Goal: Obtain resource: Download file/media

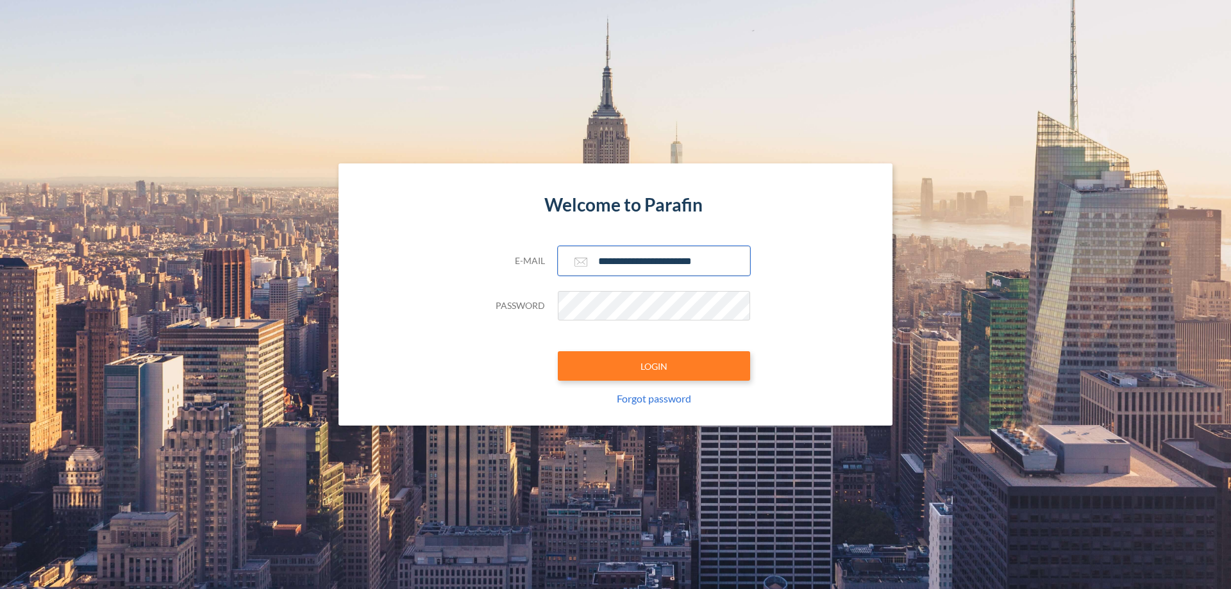
type input "**********"
click at [654, 366] on button "LOGIN" at bounding box center [654, 365] width 192 height 29
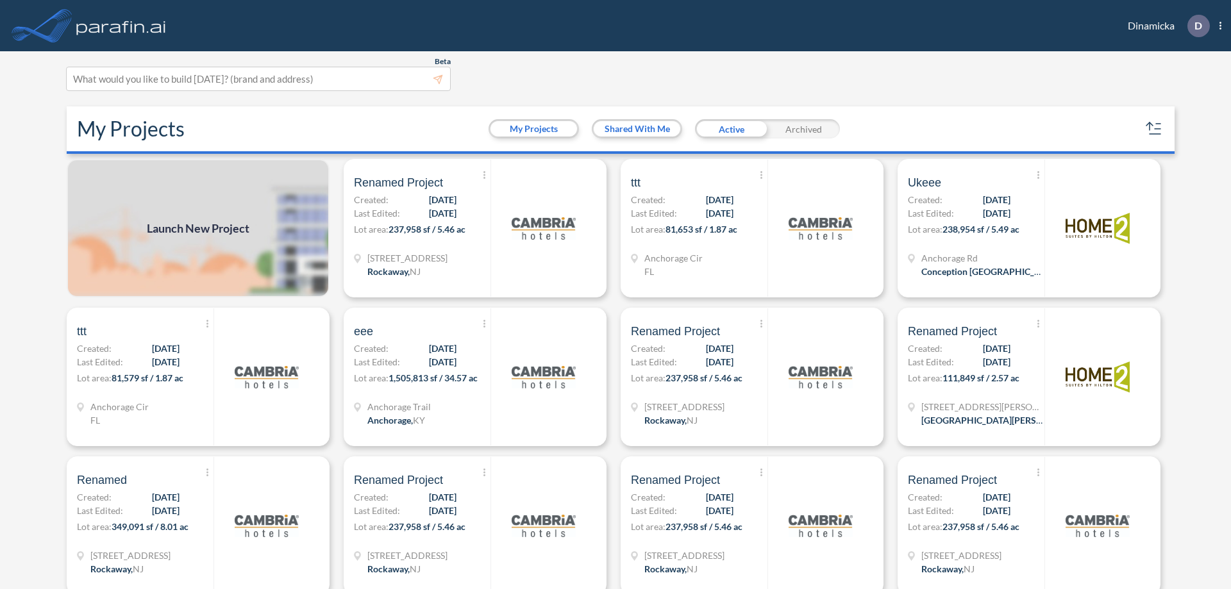
scroll to position [3, 0]
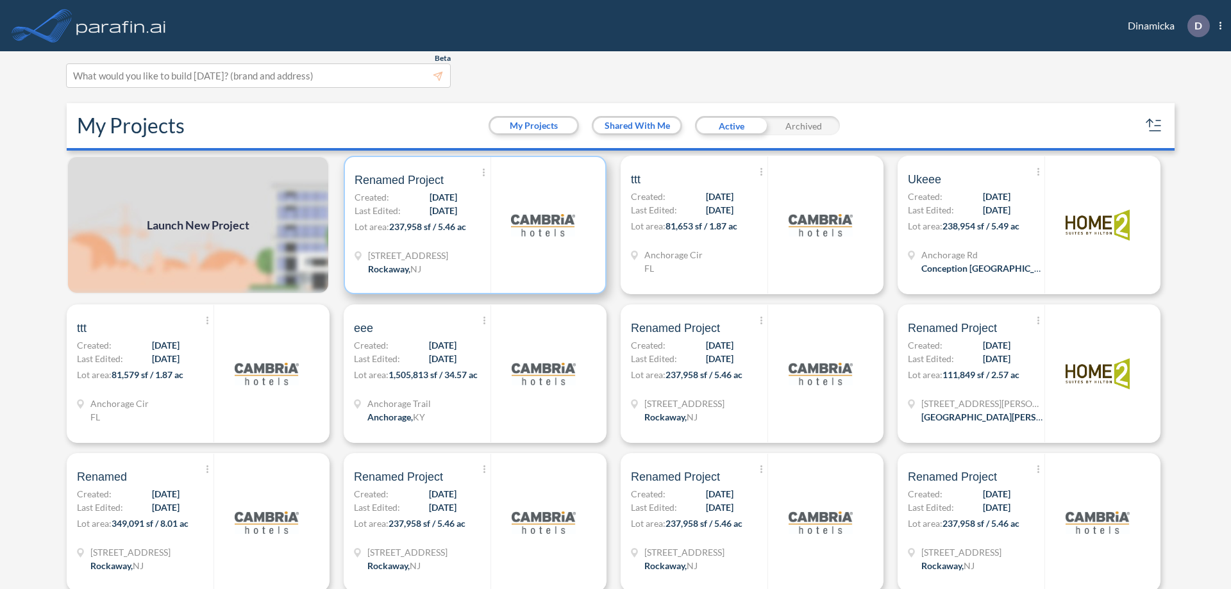
click at [472, 225] on p "Lot area: 237,958 sf / 5.46 ac" at bounding box center [423, 229] width 136 height 19
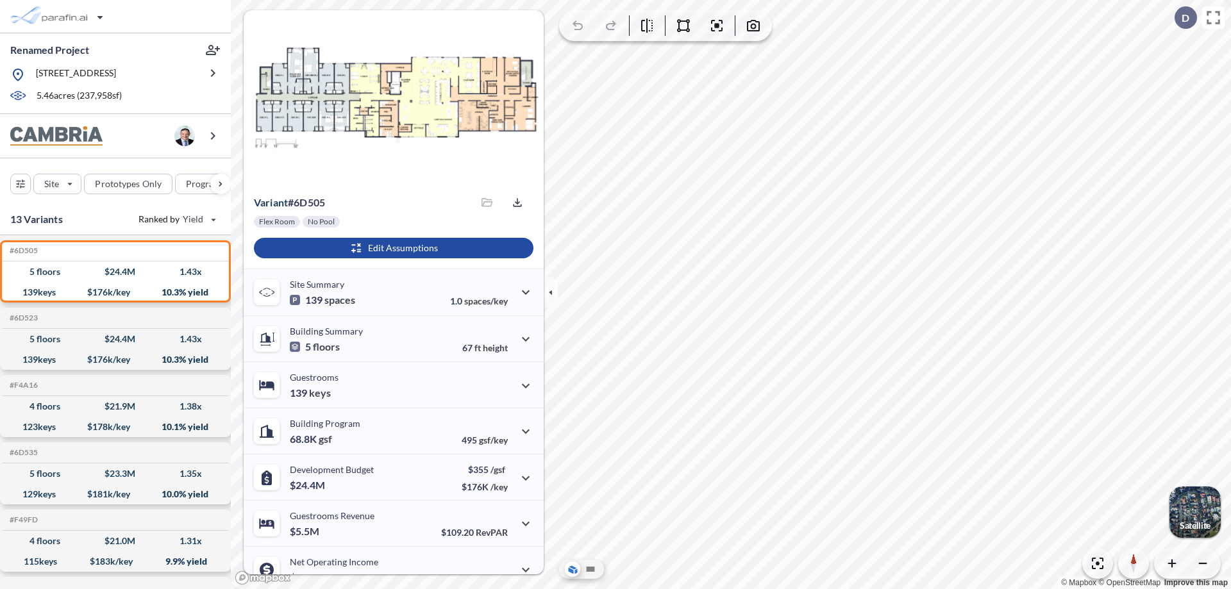
scroll to position [65, 0]
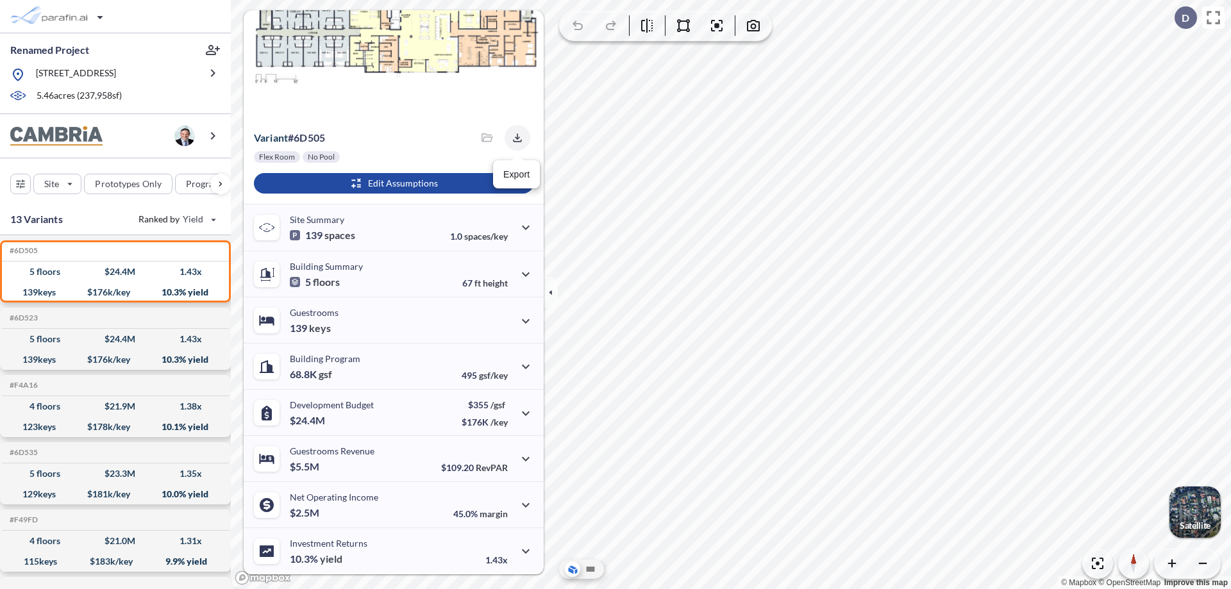
click at [513, 138] on icon "button" at bounding box center [517, 137] width 8 height 8
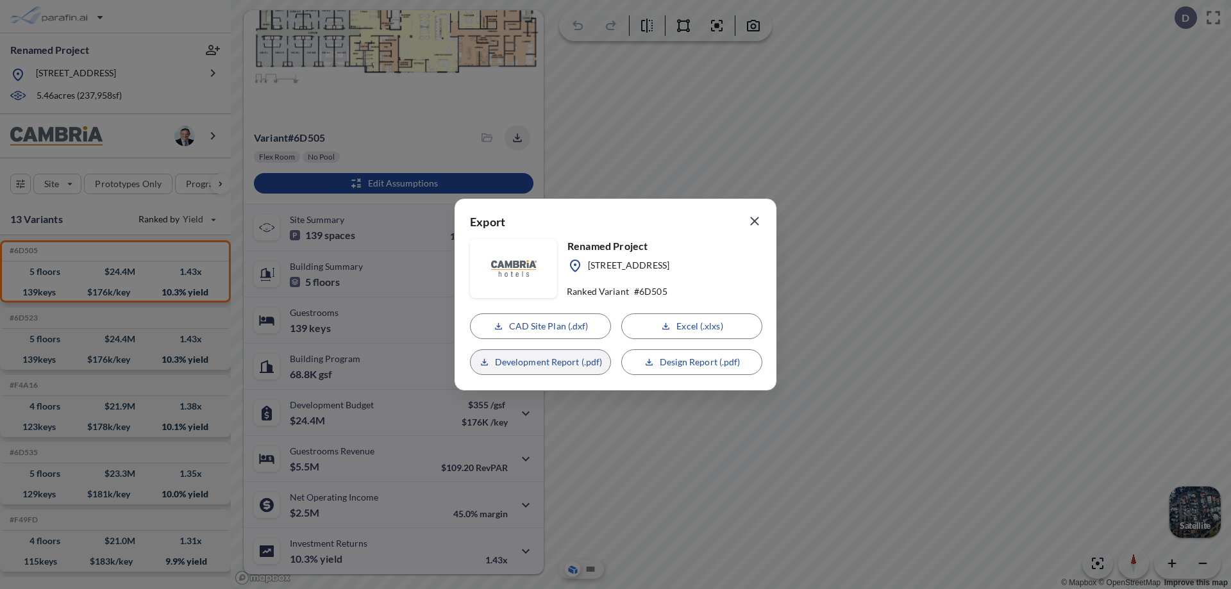
click at [540, 362] on p "Development Report (.pdf)" at bounding box center [549, 362] width 108 height 13
